Goal: Check status: Check status

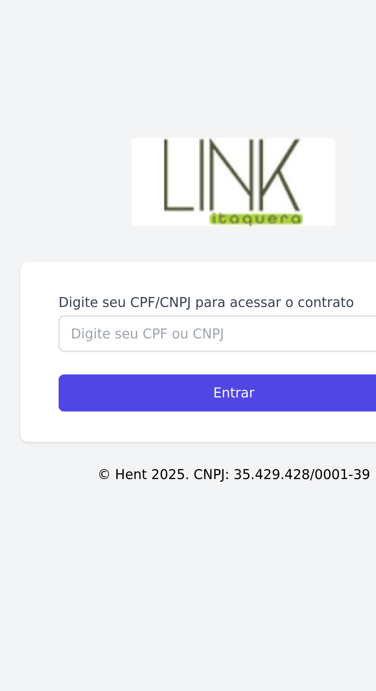
scroll to position [2, 0]
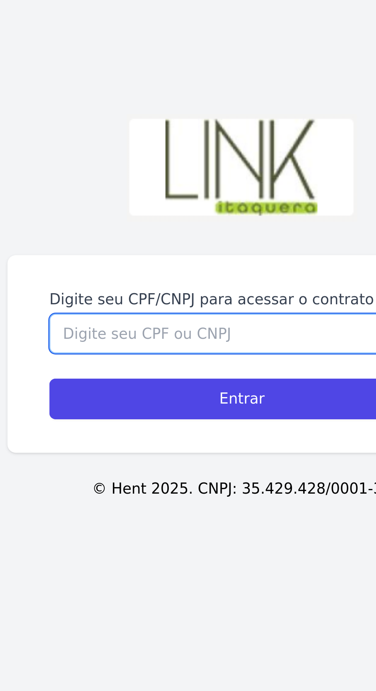
click at [130, 363] on input "Digite seu CPF/CNPJ para acessar o contrato" at bounding box center [187, 355] width 141 height 15
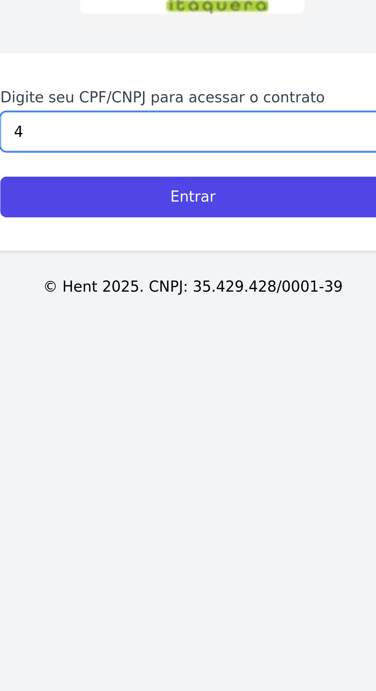
type input "45"
type input "457.562.788-77"
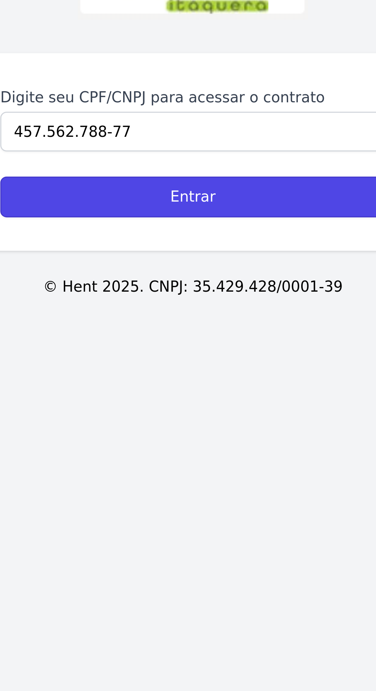
click at [129, 387] on input "Entrar" at bounding box center [187, 379] width 141 height 15
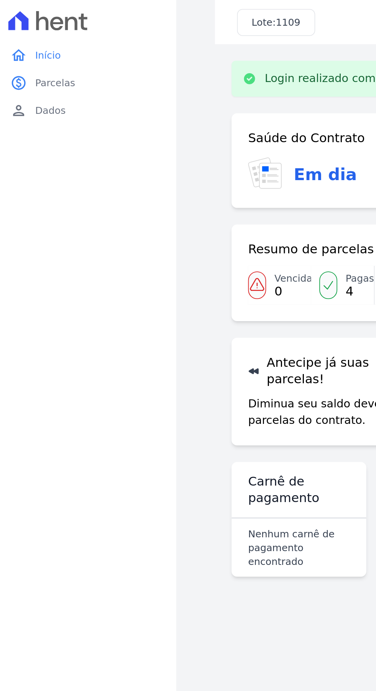
click at [17, 51] on link "paid Parcelas" at bounding box center [49, 45] width 92 height 15
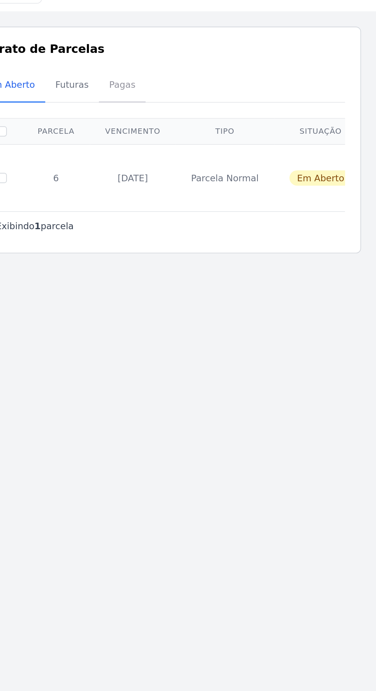
click at [218, 76] on span "Pagas" at bounding box center [223, 68] width 25 height 15
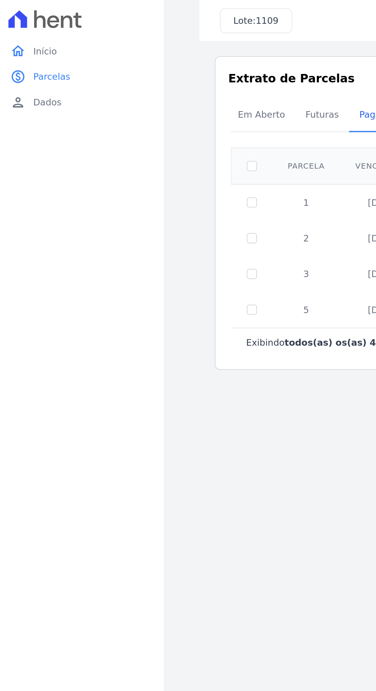
click at [17, 25] on link "home Início" at bounding box center [49, 30] width 92 height 15
click at [16, 31] on link "home Início" at bounding box center [49, 30] width 92 height 15
